Goal: Information Seeking & Learning: Learn about a topic

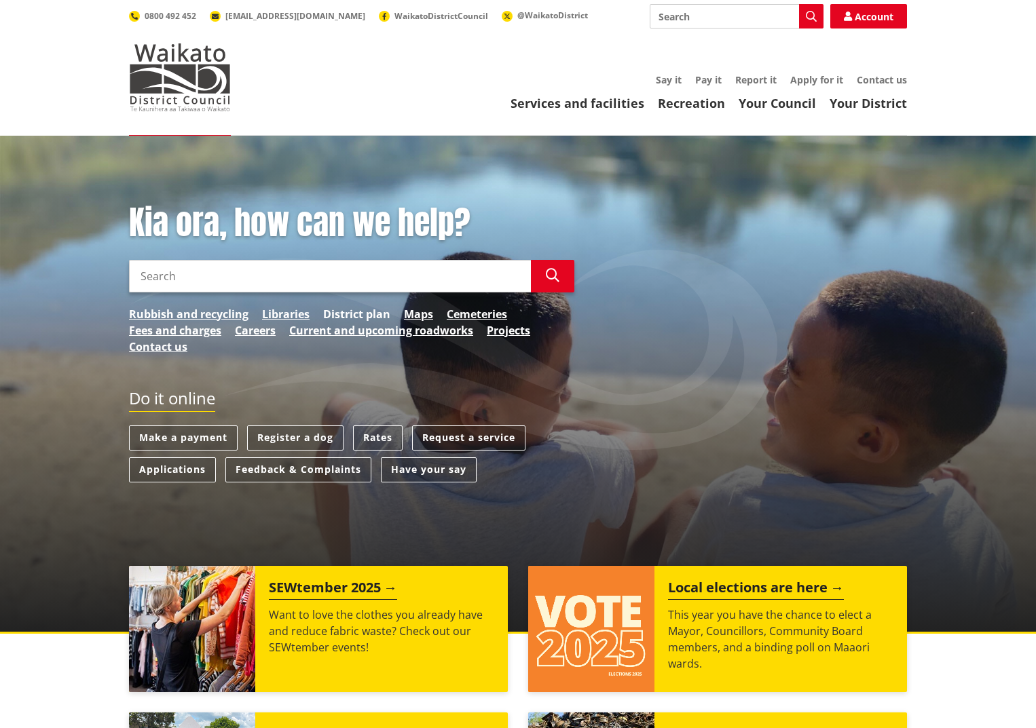
click at [342, 314] on link "District plan" at bounding box center [356, 314] width 67 height 16
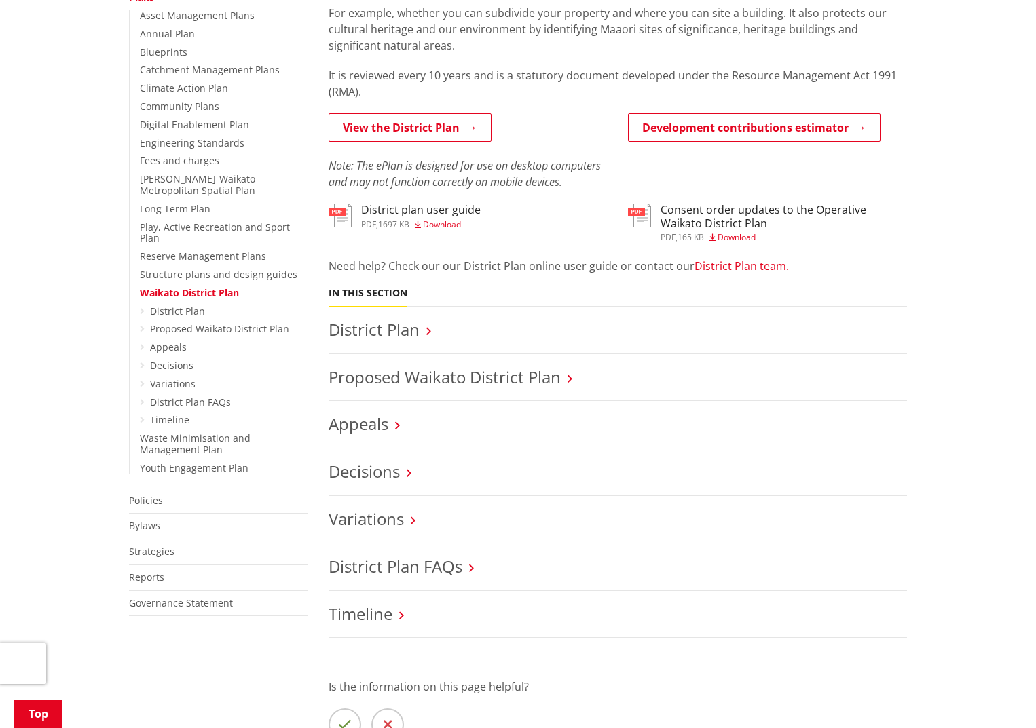
scroll to position [339, 0]
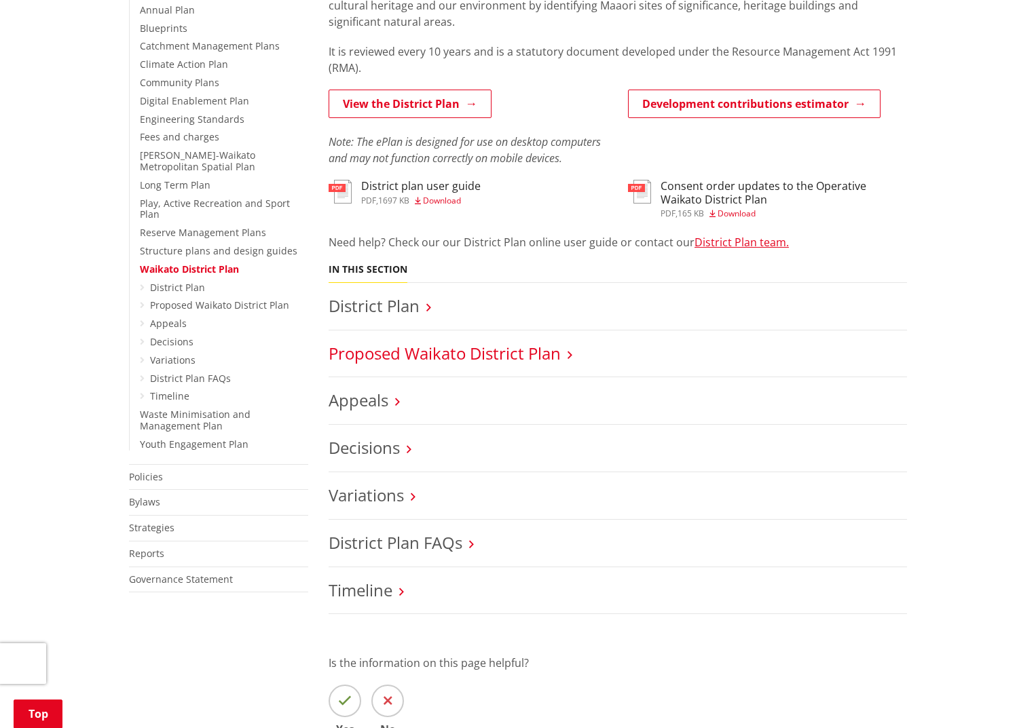
click at [398, 355] on link "Proposed Waikato District Plan" at bounding box center [444, 353] width 232 height 22
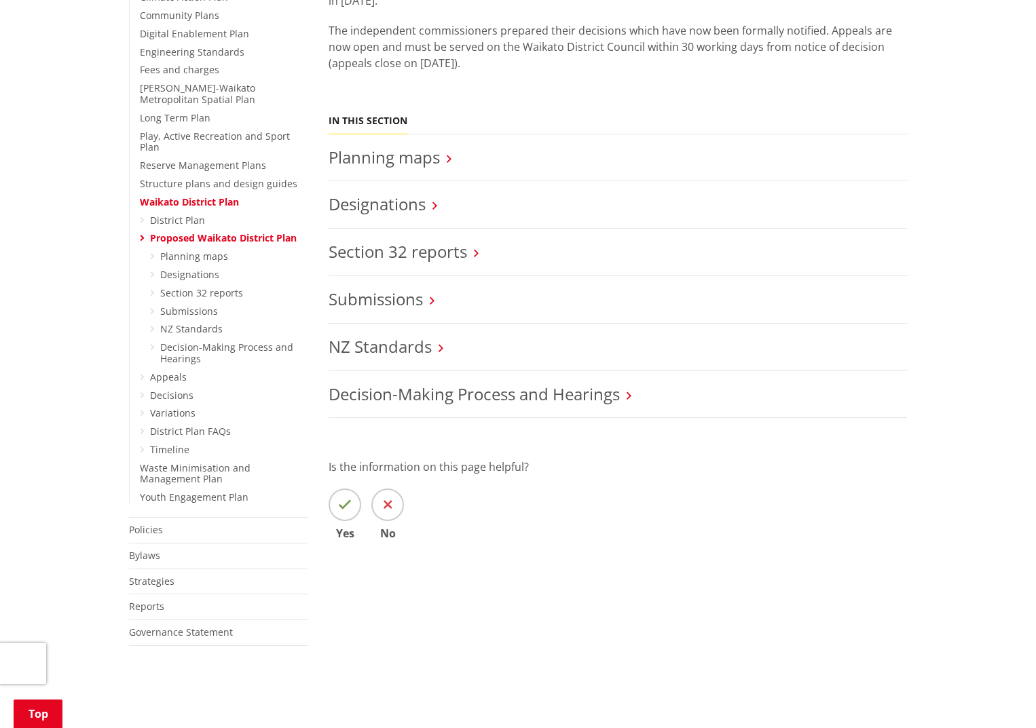
scroll to position [339, 0]
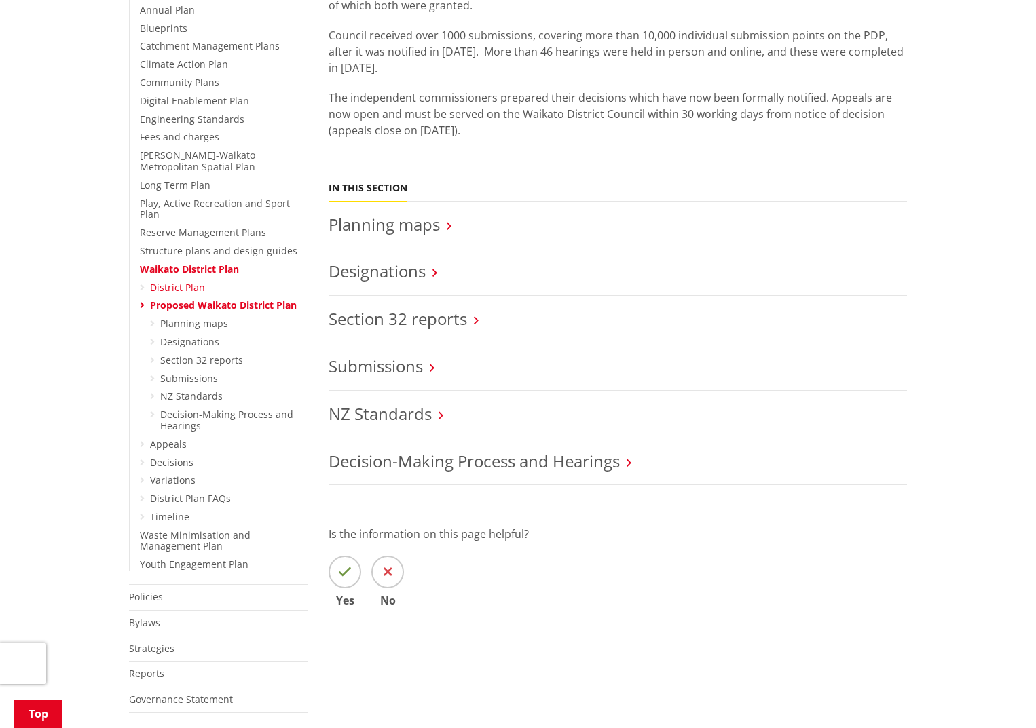
click at [179, 281] on link "District Plan" at bounding box center [177, 287] width 55 height 13
click at [221, 263] on link "Waikato District Plan" at bounding box center [189, 269] width 99 height 13
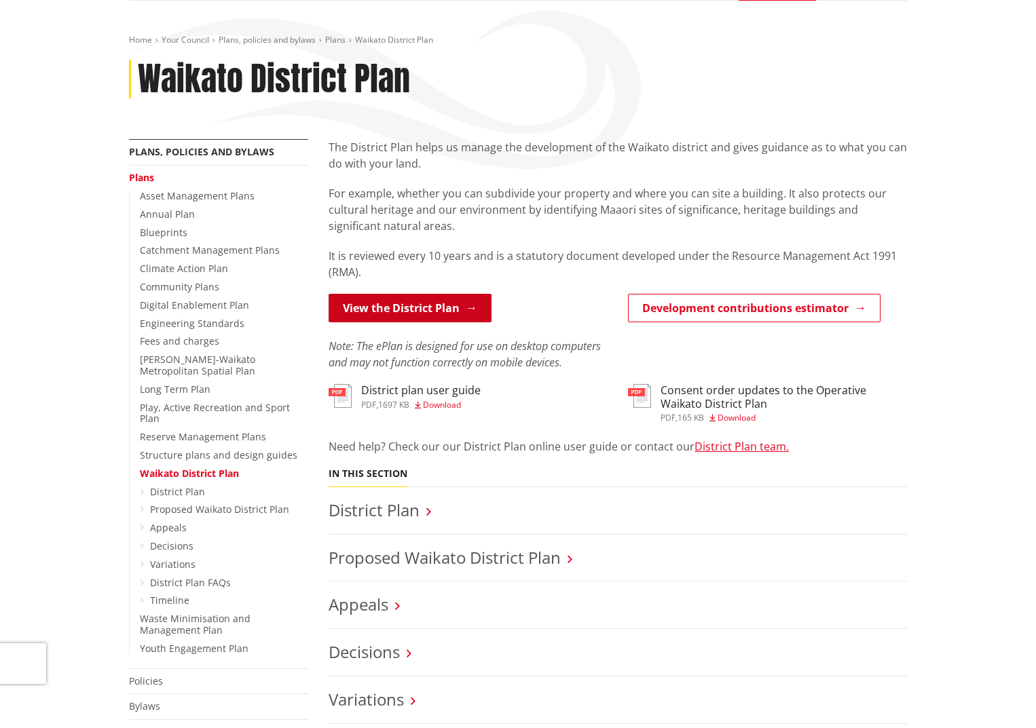
scroll to position [136, 0]
click at [420, 309] on link "View the District Plan" at bounding box center [409, 307] width 163 height 29
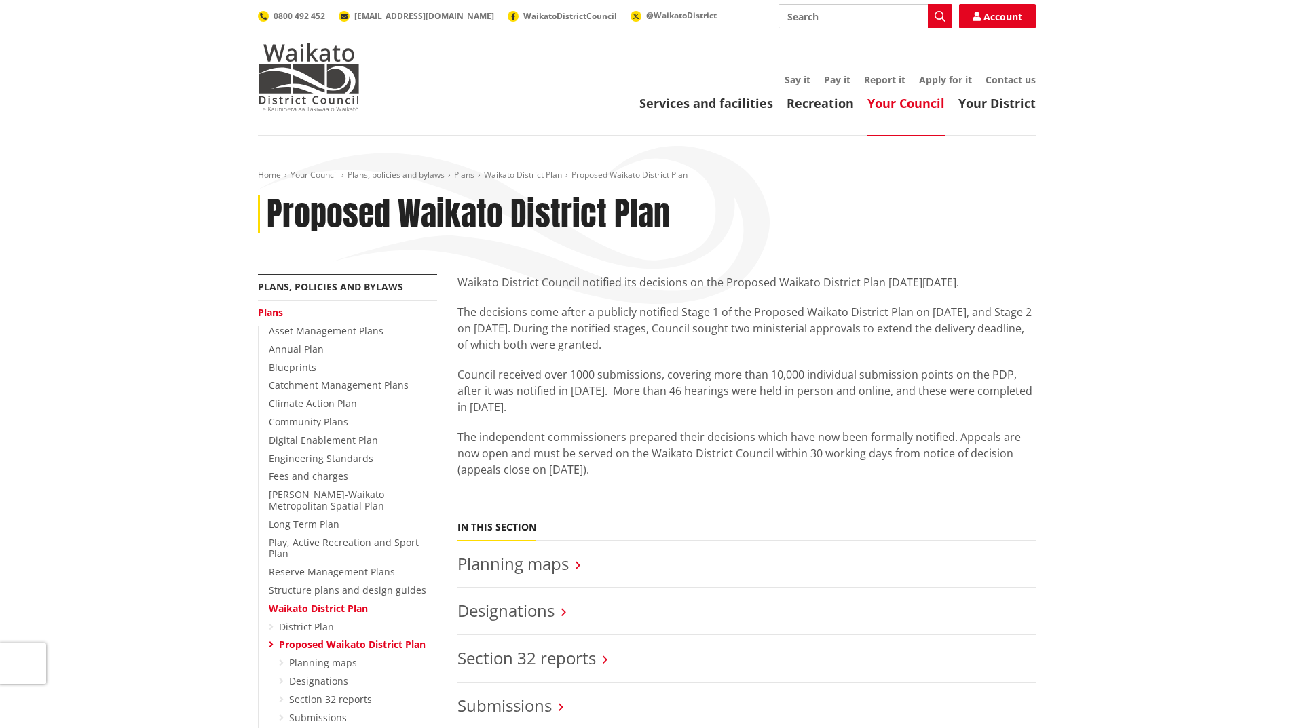
scroll to position [339, 0]
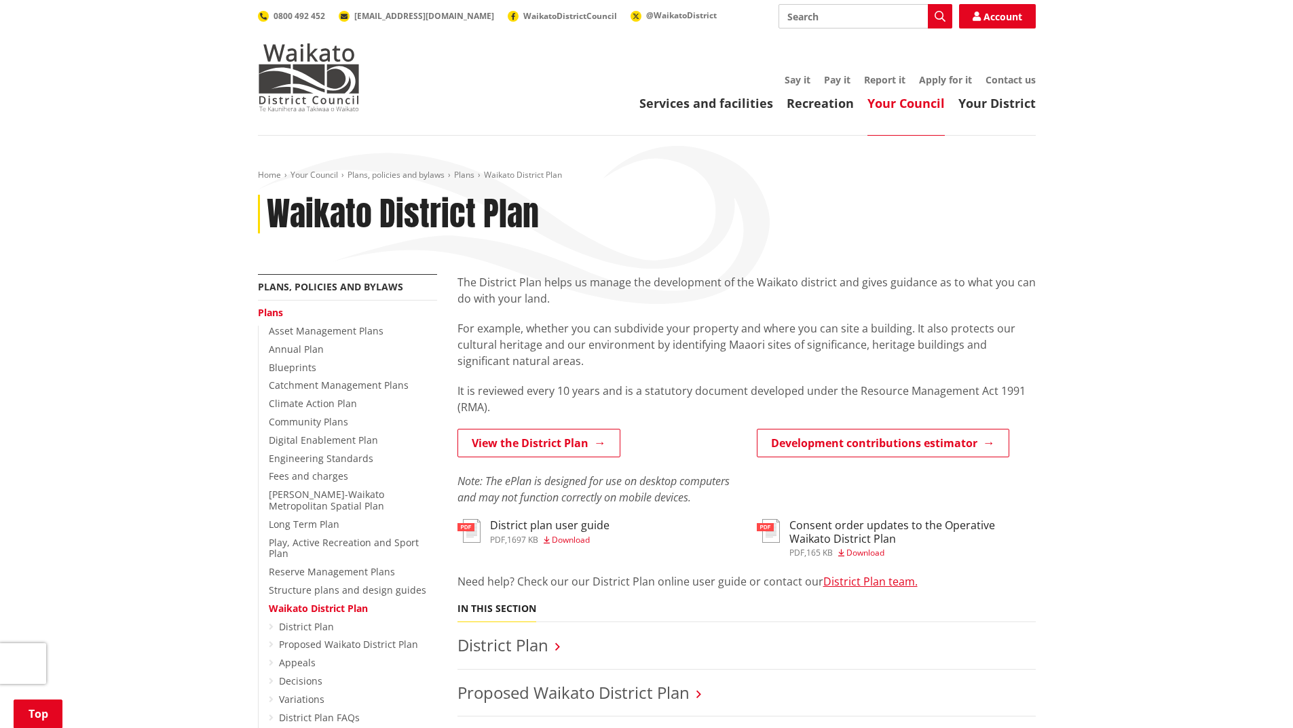
scroll to position [339, 0]
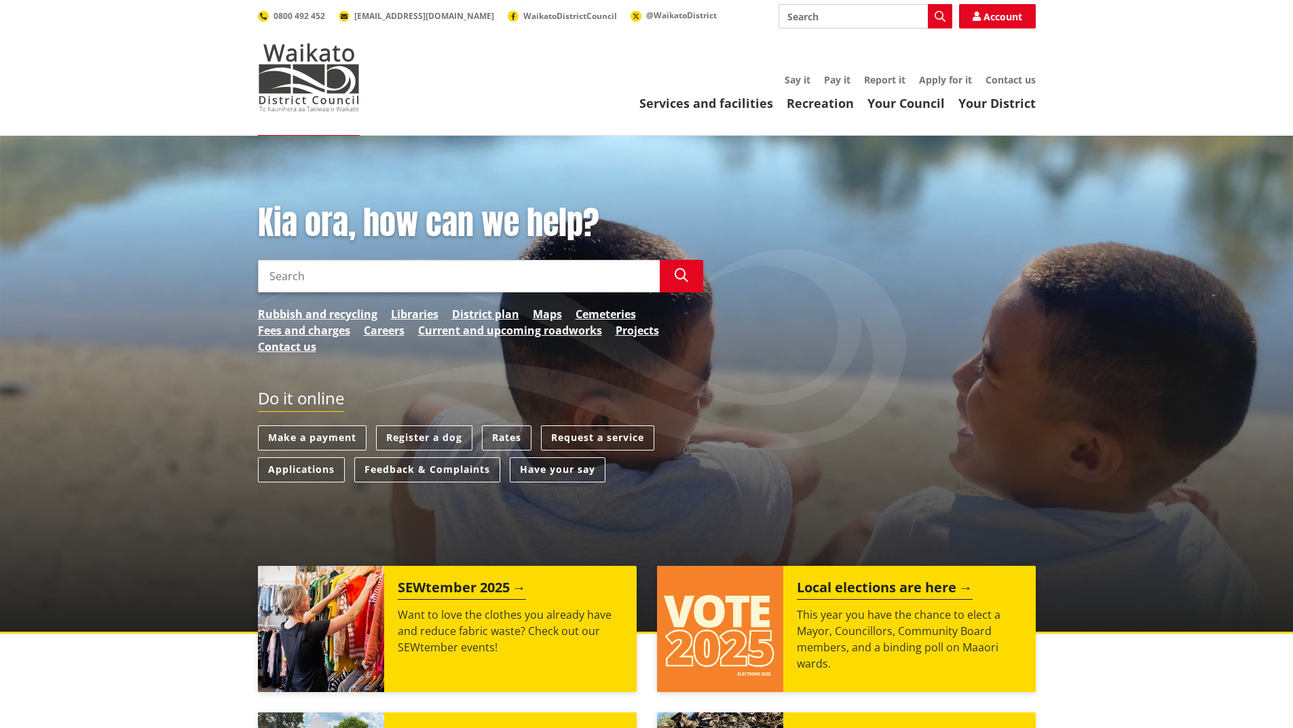
click at [318, 277] on input "Search" at bounding box center [459, 276] width 402 height 33
type input "deemed permitted boundary activity"
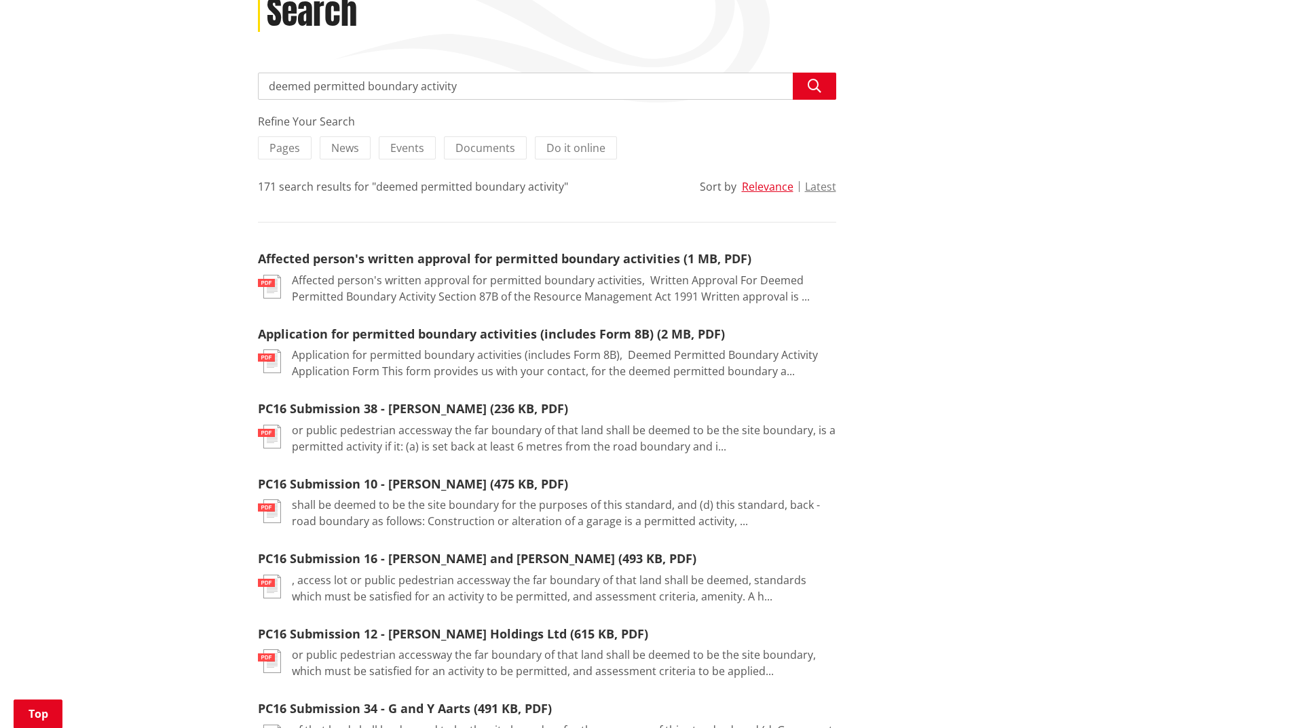
scroll to position [204, 0]
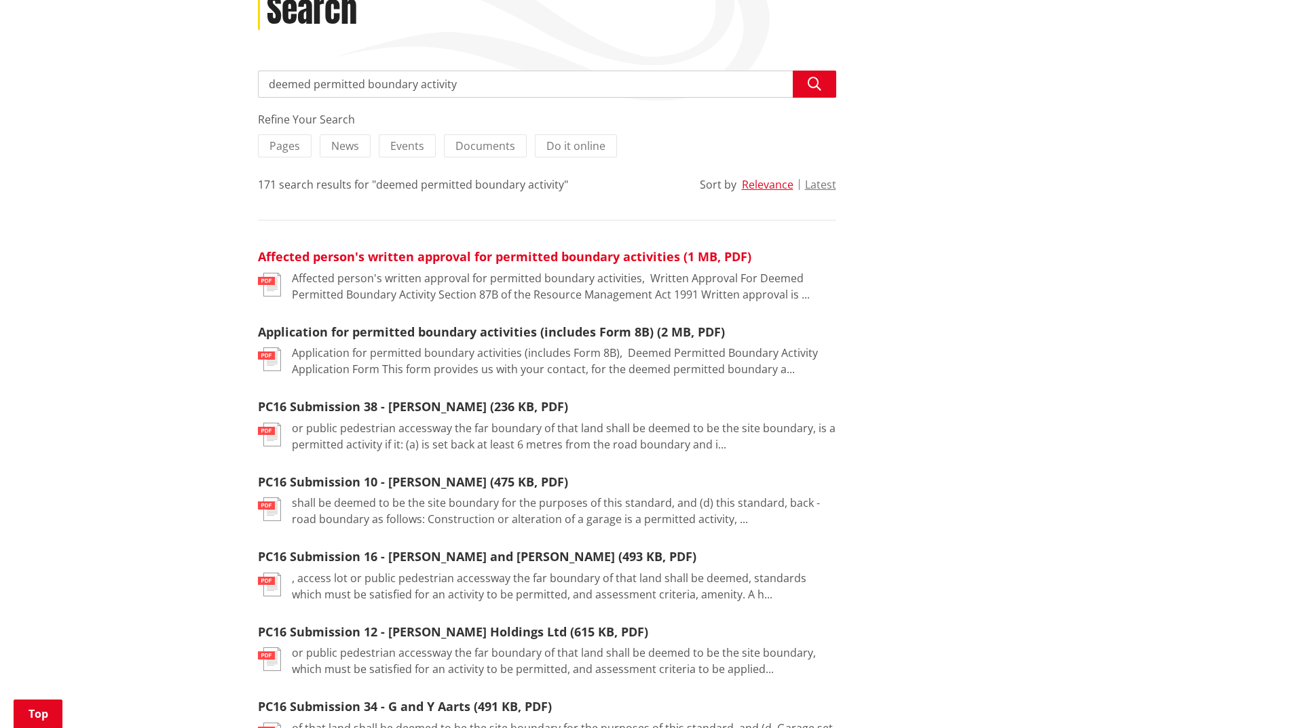
click at [700, 256] on link "Affected person's written approval for permitted boundary activities (1 MB, PDF)" at bounding box center [504, 256] width 493 height 16
